Goal: Information Seeking & Learning: Find specific fact

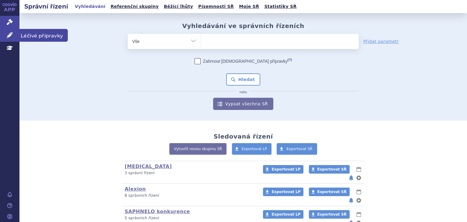
click at [11, 33] on icon at bounding box center [10, 35] width 6 height 6
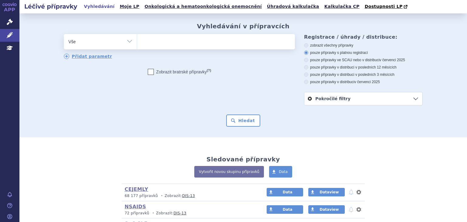
click at [215, 49] on span at bounding box center [216, 41] width 158 height 15
click at [137, 49] on select at bounding box center [137, 41] width 0 height 15
click at [214, 42] on ul at bounding box center [216, 40] width 158 height 13
click at [137, 42] on select at bounding box center [137, 41] width 0 height 15
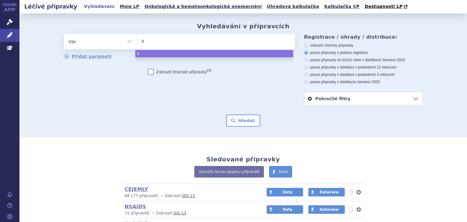
type input "ba"
type input "baven"
type input "bavenci"
type input "[MEDICAL_DATA]"
select select "bavencio"
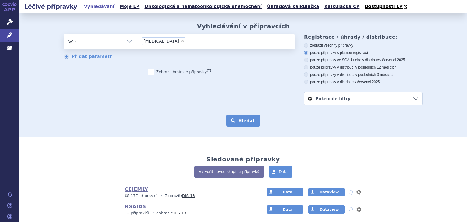
click at [253, 121] on button "Hledat" at bounding box center [243, 120] width 34 height 12
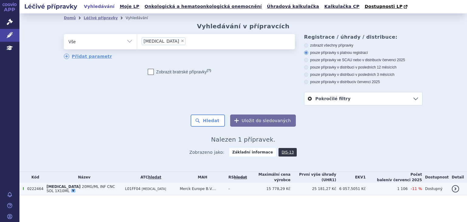
click at [183, 184] on td "Merck Europe B.V...." at bounding box center [201, 189] width 49 height 12
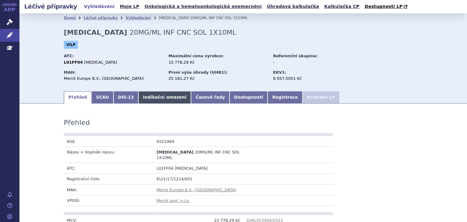
click at [161, 96] on link "Indikační omezení" at bounding box center [164, 97] width 53 height 12
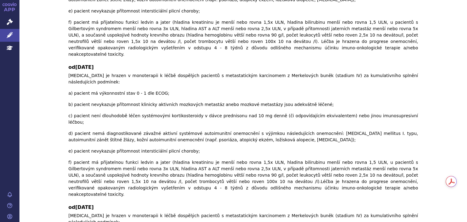
scroll to position [412, 0]
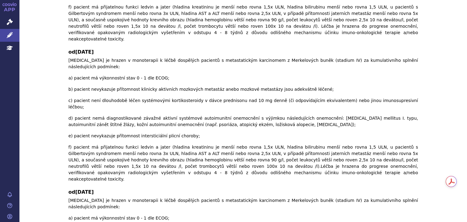
checkbox input "true"
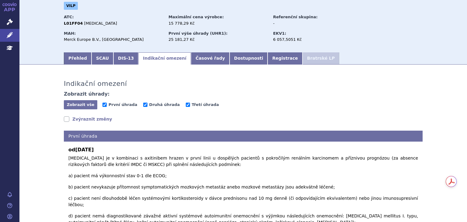
scroll to position [0, 0]
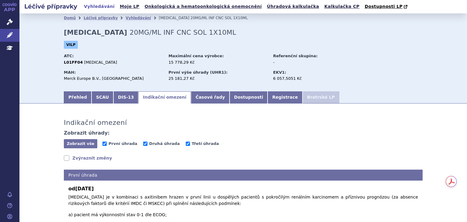
click at [115, 41] on div "VILP" at bounding box center [243, 46] width 359 height 11
click at [137, 60] on div "ATC: L01FF04 AVELUMAB" at bounding box center [115, 60] width 103 height 16
click at [12, 21] on icon at bounding box center [10, 22] width 6 height 6
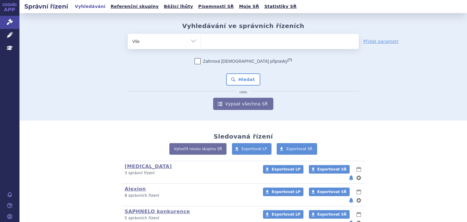
click at [225, 43] on ul at bounding box center [280, 40] width 158 height 13
click at [201, 43] on select at bounding box center [201, 40] width 0 height 15
click at [226, 42] on ul at bounding box center [280, 40] width 158 height 13
click at [201, 42] on select at bounding box center [201, 40] width 0 height 15
click at [225, 40] on ul at bounding box center [280, 40] width 158 height 13
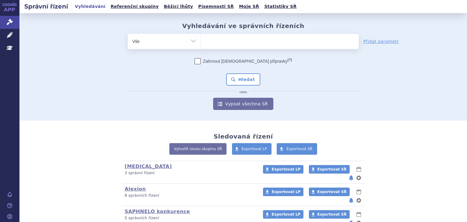
click at [201, 40] on select at bounding box center [201, 40] width 0 height 15
type input "ba"
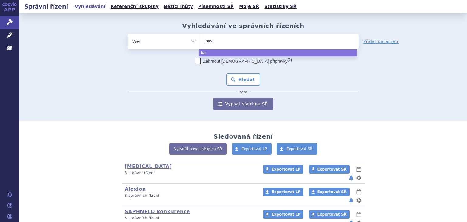
type input "baven"
type input "bavenci"
type input "[MEDICAL_DATA]"
select select "bavencio"
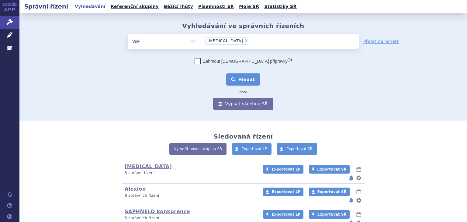
click at [240, 80] on button "Hledat" at bounding box center [243, 79] width 34 height 12
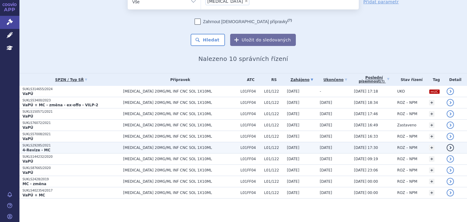
scroll to position [28, 0]
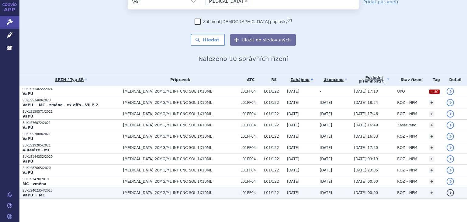
click at [127, 189] on td "[MEDICAL_DATA] 20MG/ML INF CNC SOL 1X10ML" at bounding box center [178, 192] width 117 height 11
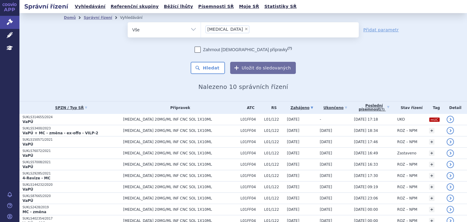
scroll to position [28, 0]
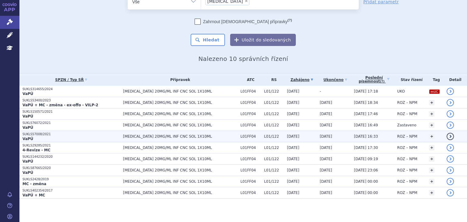
click at [147, 135] on span "[MEDICAL_DATA] 20MG/ML INF CNC SOL 1X10ML" at bounding box center [180, 136] width 114 height 4
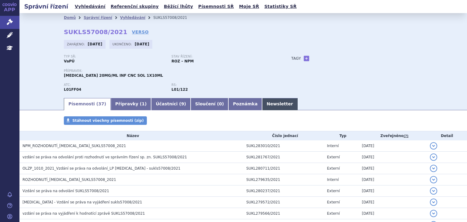
click at [262, 106] on link "Newsletter" at bounding box center [280, 104] width 36 height 12
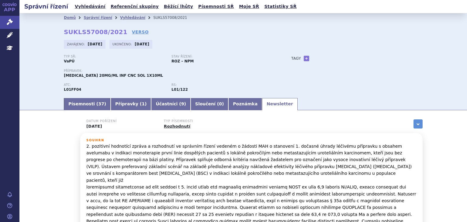
click at [262, 103] on link "Newsletter" at bounding box center [280, 104] width 36 height 12
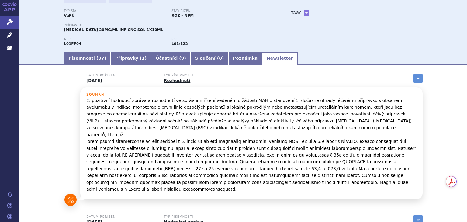
scroll to position [49, 0]
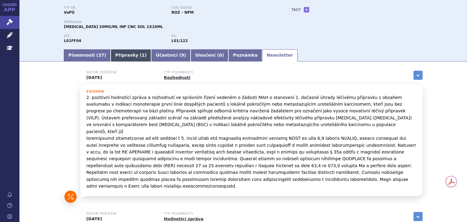
click at [112, 54] on link "Přípravky ( 1 )" at bounding box center [131, 55] width 40 height 12
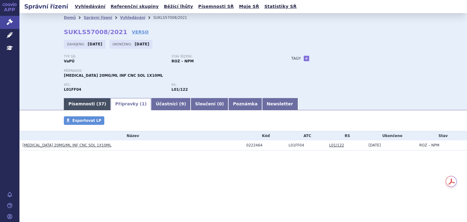
click at [90, 103] on link "Písemnosti ( 37 )" at bounding box center [87, 104] width 47 height 12
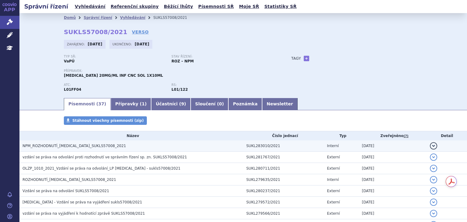
click at [89, 148] on span "NPM_ROZHODNUTÍ_BAVENCIO_SUKLS57008_2021" at bounding box center [74, 146] width 103 height 4
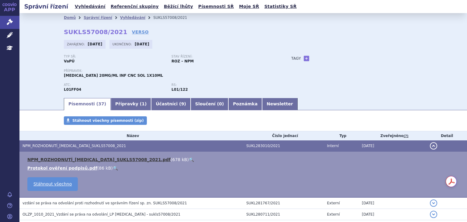
click at [94, 159] on link "NPM_ROZHODNUTÍ_BAVENCIO_SUKLS57008_2021.pdf" at bounding box center [98, 159] width 143 height 5
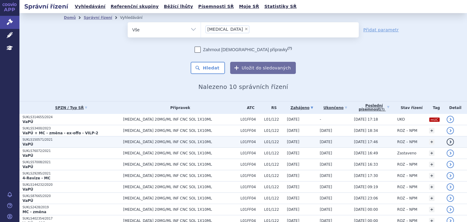
click at [241, 142] on span "L01FF04" at bounding box center [251, 142] width 21 height 4
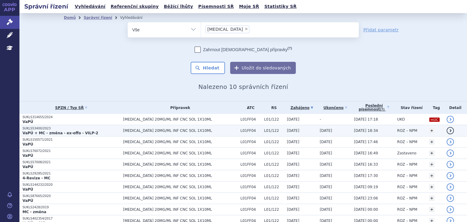
click at [109, 129] on p "SUKLS53400/2023" at bounding box center [72, 128] width 98 height 4
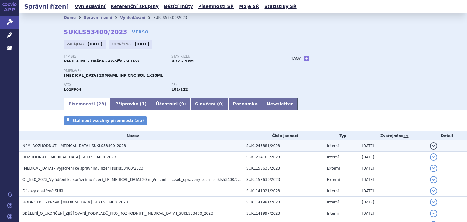
click at [78, 146] on span "NPM_ROZHODNUTÍ_[MEDICAL_DATA]_SUKLS53400_2023" at bounding box center [74, 146] width 103 height 4
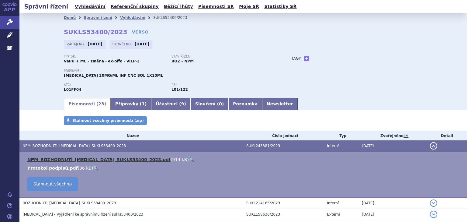
click at [92, 159] on link "NPM_ROZHODNUTÍ_[MEDICAL_DATA]_SUKLS53400_2023.pdf" at bounding box center [98, 159] width 143 height 5
